Goal: Task Accomplishment & Management: Complete application form

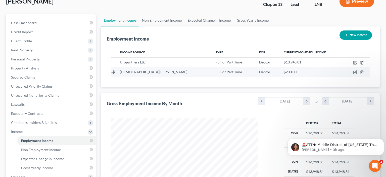
scroll to position [33, 0]
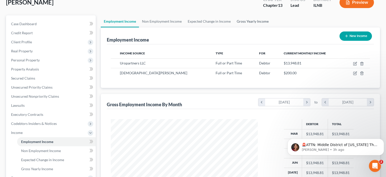
click at [254, 25] on link "Gross Yearly Income" at bounding box center [253, 21] width 38 height 12
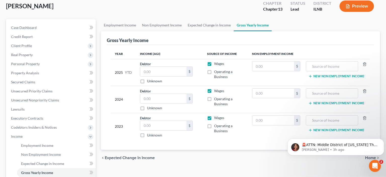
scroll to position [45, 0]
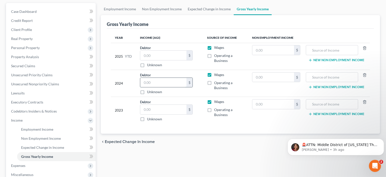
click at [166, 78] on input "text" at bounding box center [163, 83] width 46 height 10
type input "137,170"
click at [266, 77] on input "text" at bounding box center [274, 77] width 42 height 10
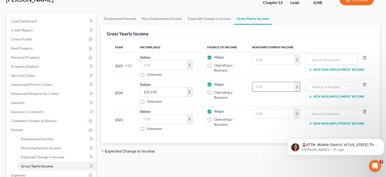
scroll to position [35, 0]
click at [118, 21] on link "Employment Income" at bounding box center [120, 19] width 38 height 12
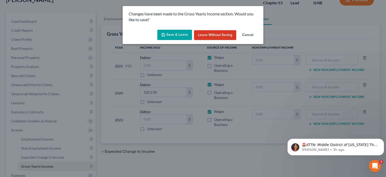
click at [173, 34] on button "Save & Leave" at bounding box center [174, 35] width 35 height 11
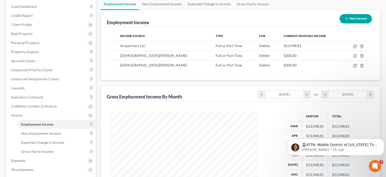
scroll to position [50, 0]
click at [364, 20] on button "New Income" at bounding box center [356, 18] width 32 height 9
select select "0"
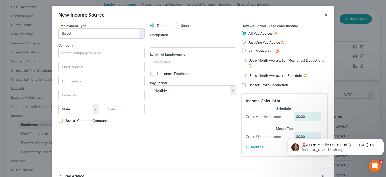
click at [325, 16] on button "×" at bounding box center [327, 15] width 4 height 6
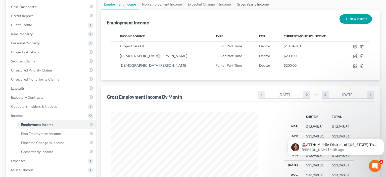
click at [251, 8] on link "Gross Yearly Income" at bounding box center [253, 4] width 38 height 12
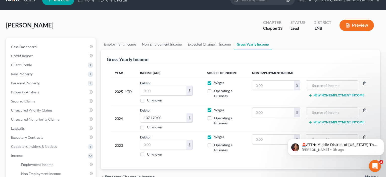
scroll to position [10, 0]
click at [275, 114] on input "text" at bounding box center [274, 113] width 42 height 10
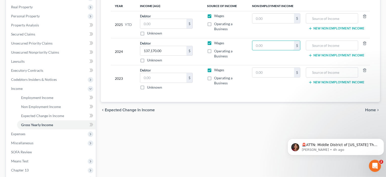
scroll to position [77, 0]
click at [275, 140] on div "Employment Income Non Employment Income Expected Change in Income Gross Yearly …" at bounding box center [240, 93] width 285 height 245
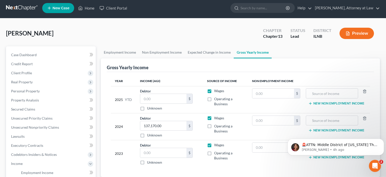
scroll to position [0, 0]
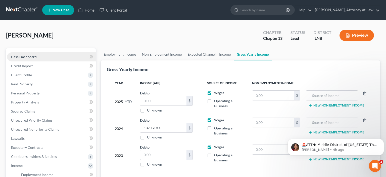
click at [46, 59] on link "Case Dashboard" at bounding box center [51, 56] width 89 height 9
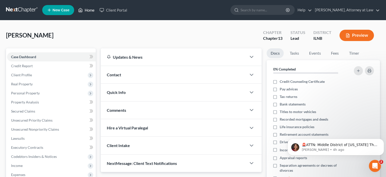
click at [89, 13] on link "Home" at bounding box center [86, 10] width 21 height 9
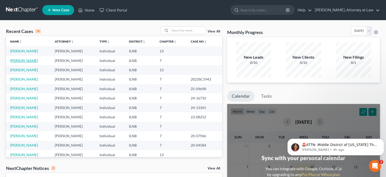
click at [27, 62] on link "[PERSON_NAME]" at bounding box center [24, 60] width 28 height 4
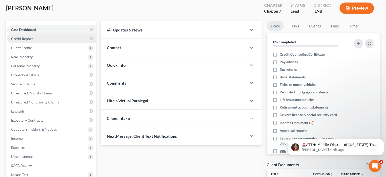
scroll to position [24, 0]
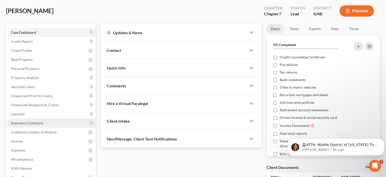
click at [44, 124] on link "Executory Contracts" at bounding box center [51, 122] width 89 height 9
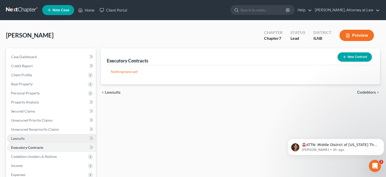
click at [65, 137] on link "Lawsuits" at bounding box center [51, 138] width 89 height 9
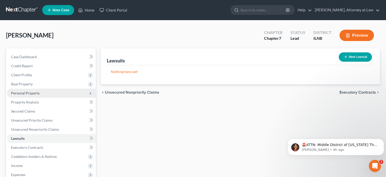
click at [54, 95] on span "Personal Property" at bounding box center [51, 93] width 89 height 9
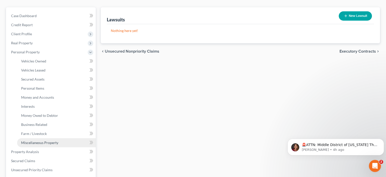
scroll to position [40, 0]
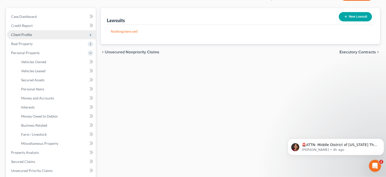
click at [20, 35] on span "Client Profile" at bounding box center [21, 34] width 21 height 4
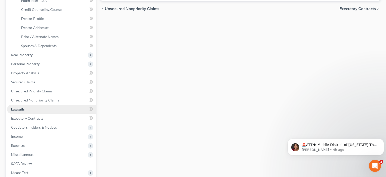
scroll to position [85, 0]
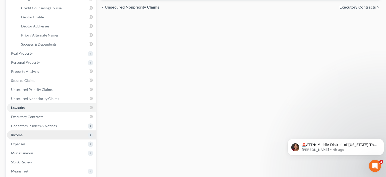
click at [35, 135] on span "Income" at bounding box center [51, 134] width 89 height 9
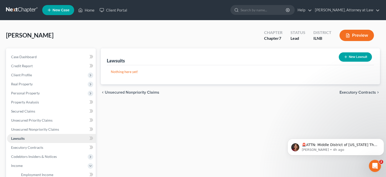
scroll to position [33, 0]
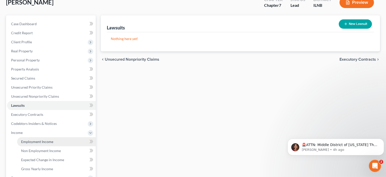
click at [44, 140] on span "Employment Income" at bounding box center [37, 141] width 32 height 4
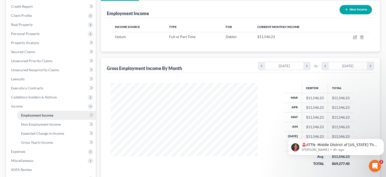
scroll to position [54, 0]
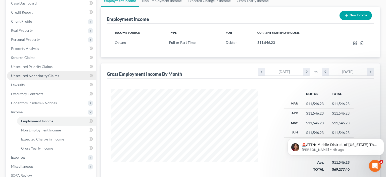
click at [52, 75] on span "Unsecured Nonpriority Claims" at bounding box center [35, 75] width 48 height 4
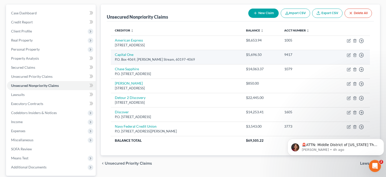
scroll to position [44, 0]
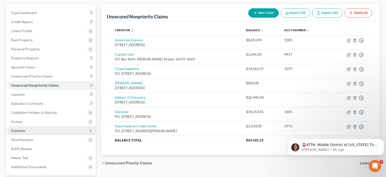
click at [26, 131] on span "Expenses" at bounding box center [51, 130] width 89 height 9
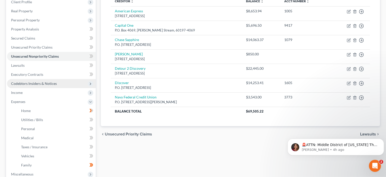
scroll to position [73, 0]
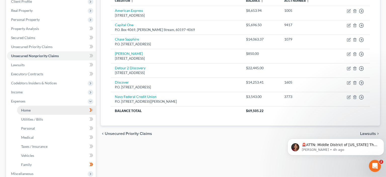
click at [34, 109] on link "Home" at bounding box center [56, 110] width 79 height 9
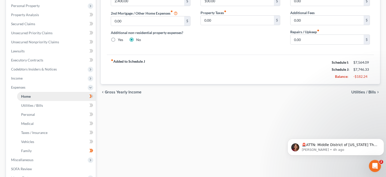
scroll to position [90, 0]
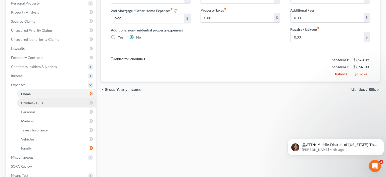
click at [75, 101] on link "Utilities / Bills" at bounding box center [56, 102] width 79 height 9
